Goal: Information Seeking & Learning: Understand process/instructions

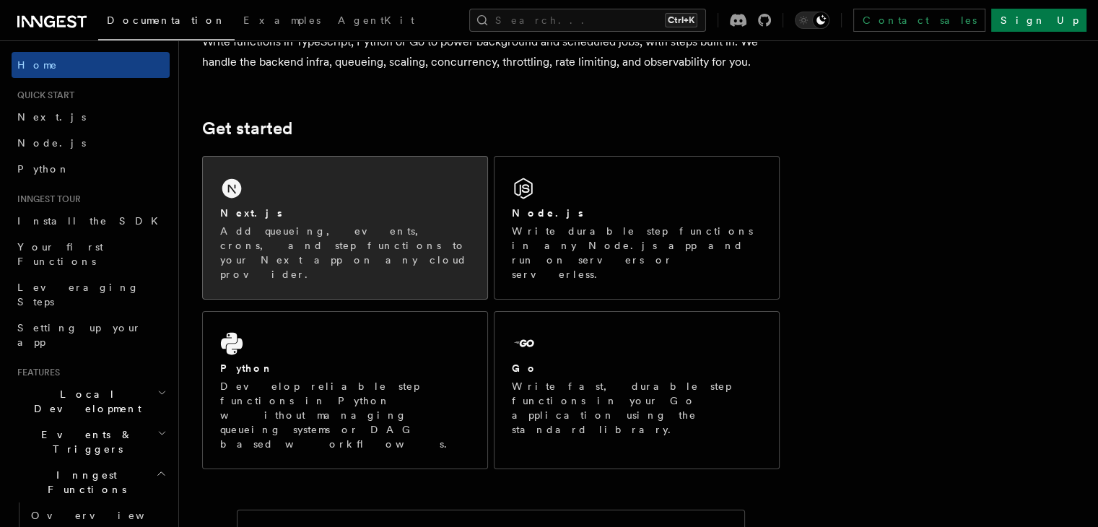
click at [401, 204] on div "Next.js Add queueing, events, crons, and step functions to your Next app on any…" at bounding box center [345, 228] width 284 height 142
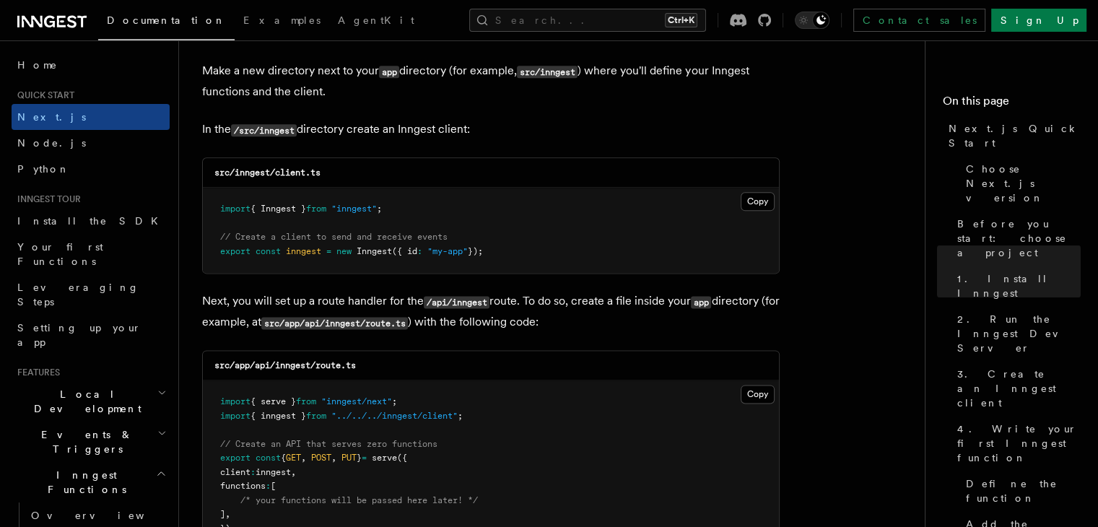
scroll to position [1784, 0]
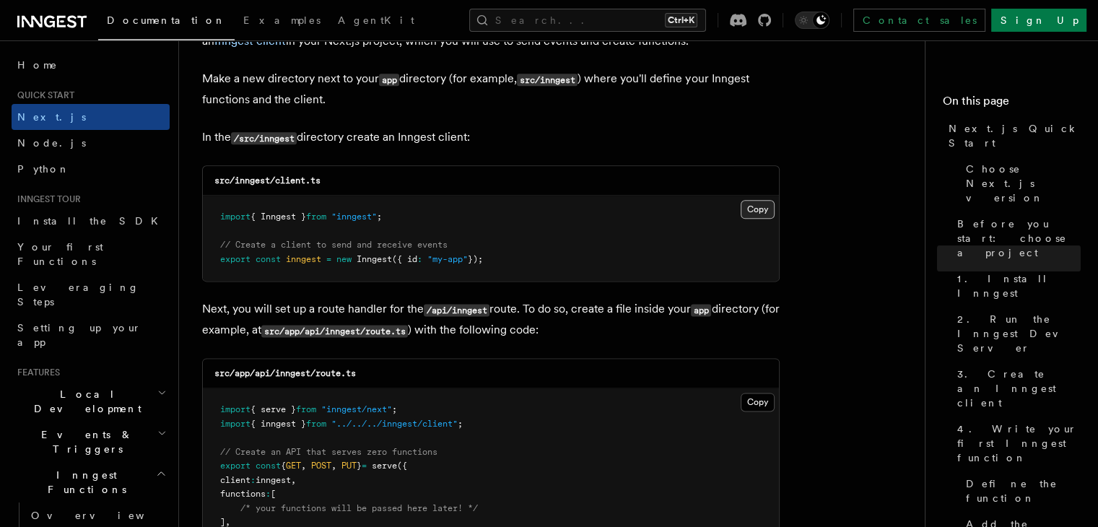
click at [754, 201] on button "Copy Copied" at bounding box center [757, 209] width 34 height 19
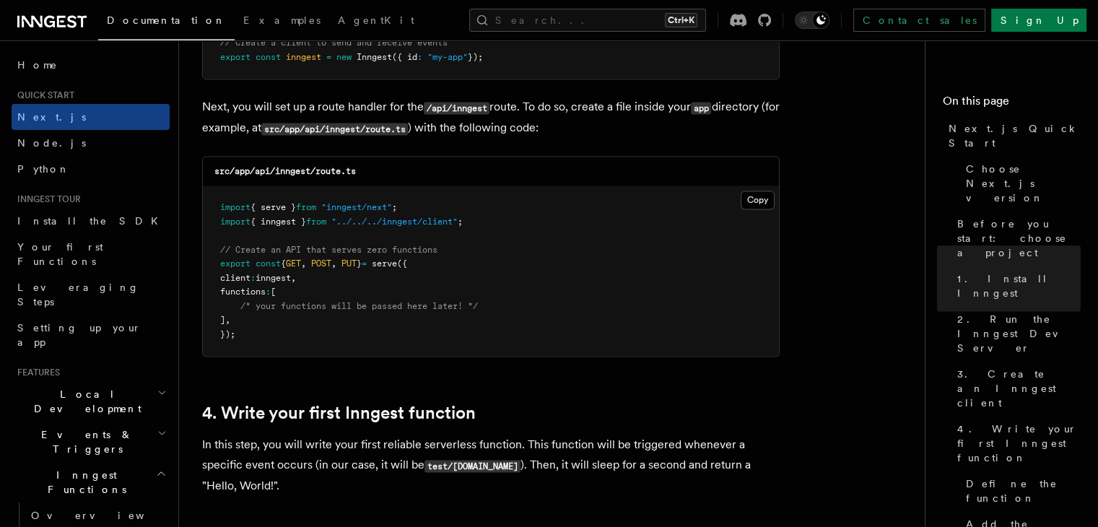
scroll to position [1986, 0]
click at [756, 192] on button "Copy Copied" at bounding box center [757, 200] width 34 height 19
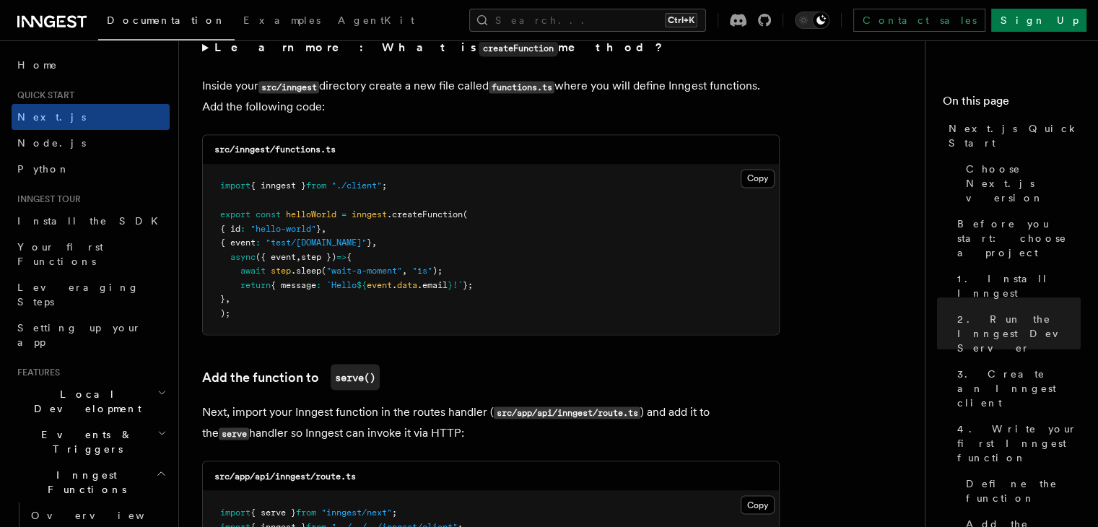
scroll to position [2525, 0]
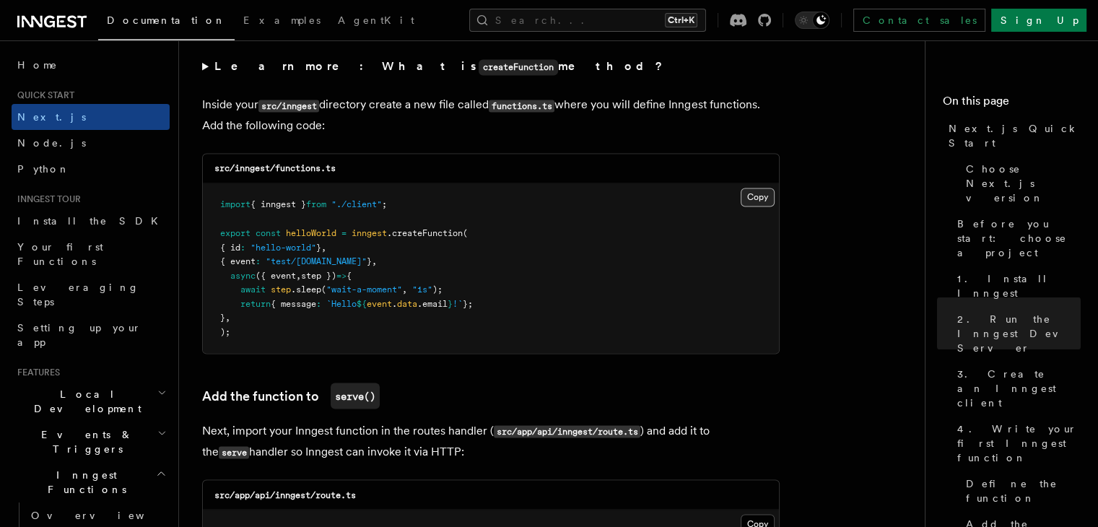
click at [759, 198] on button "Copy Copied" at bounding box center [757, 197] width 34 height 19
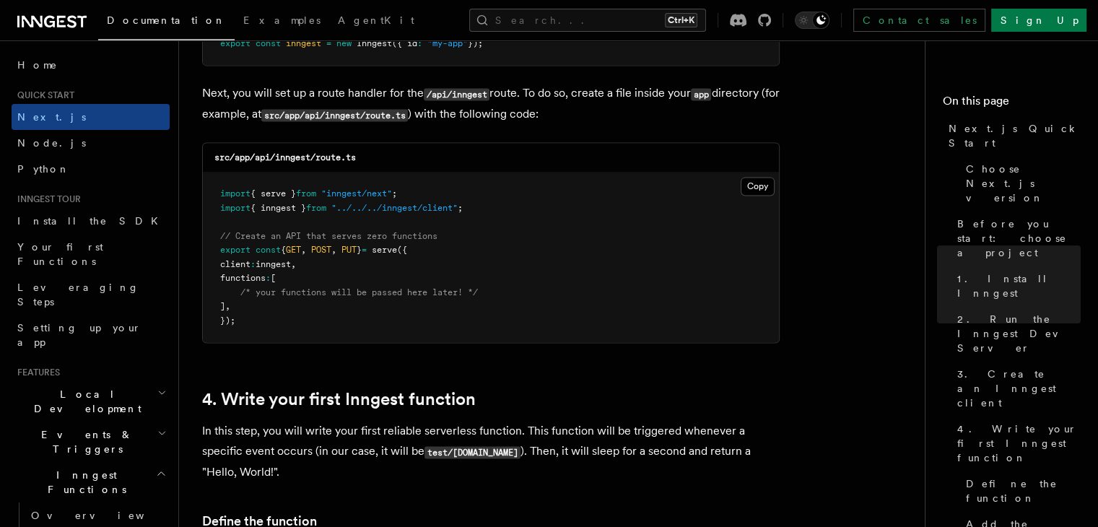
scroll to position [1999, 0]
click at [756, 191] on button "Copy Copied" at bounding box center [757, 187] width 34 height 19
